Goal: Navigation & Orientation: Find specific page/section

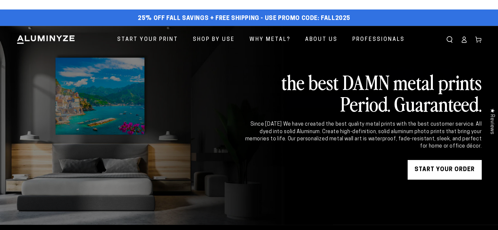
click at [495, 19] on div "25% off FALL Savings + Free Shipping - Use Promo Code: FALL2025 25% OFF - Code:…" at bounding box center [249, 19] width 498 height 12
click at [495, 13] on div "25% off FALL Savings + Free Shipping - Use Promo Code: FALL2025 25% OFF - Code:…" at bounding box center [249, 19] width 498 height 12
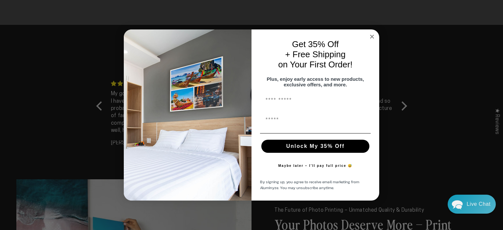
scroll to position [594, 0]
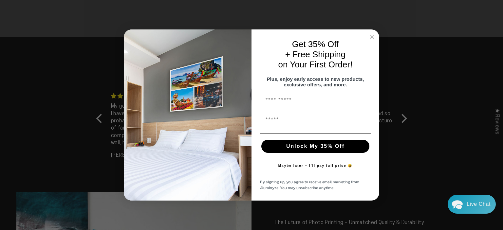
click at [372, 34] on circle "Close dialog" at bounding box center [373, 37] width 8 height 8
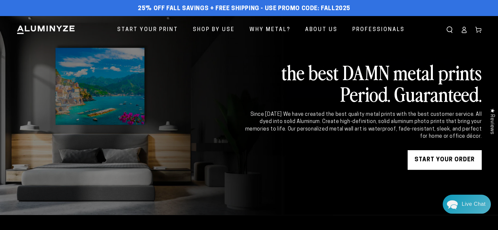
scroll to position [0, 0]
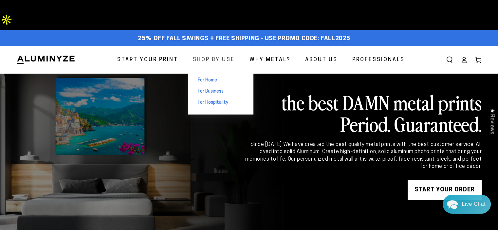
click at [223, 55] on span "Shop By Use" at bounding box center [214, 60] width 42 height 10
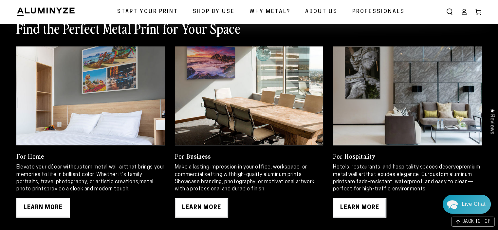
scroll to position [328, 0]
